Goal: Navigation & Orientation: Find specific page/section

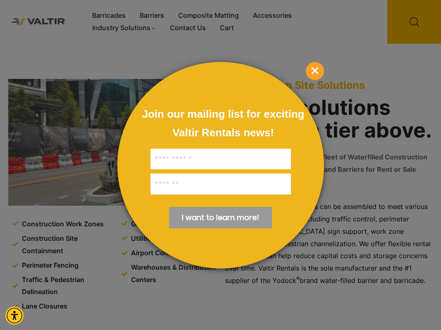
click at [308, 73] on span "×" at bounding box center [315, 71] width 18 height 18
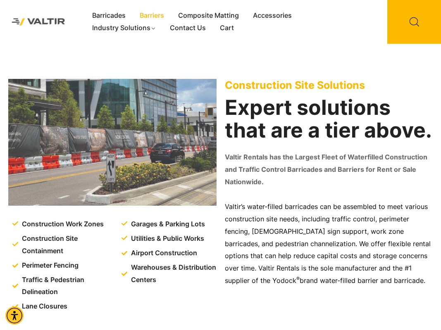
click at [148, 18] on link "Barriers" at bounding box center [152, 16] width 38 height 12
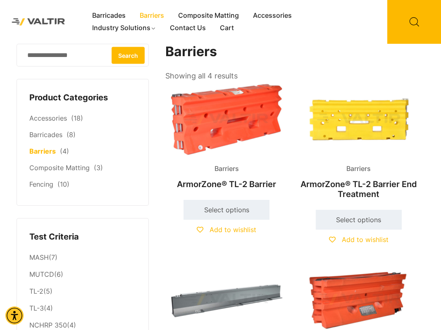
drag, startPoint x: 303, startPoint y: 172, endPoint x: 302, endPoint y: 161, distance: 11.2
drag, startPoint x: 302, startPoint y: 160, endPoint x: 55, endPoint y: 13, distance: 287.6
click at [55, 13] on img at bounding box center [38, 22] width 65 height 18
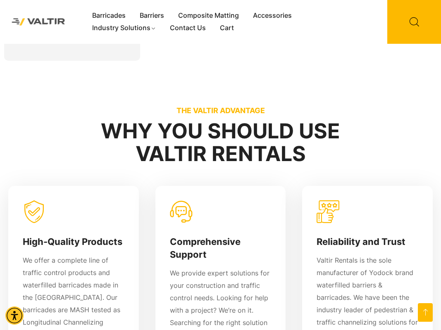
scroll to position [662, 0]
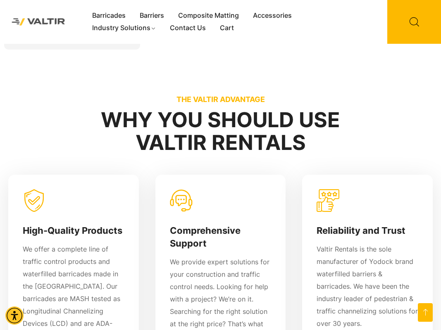
click at [19, 26] on img at bounding box center [38, 22] width 65 height 18
